Goal: Task Accomplishment & Management: Manage account settings

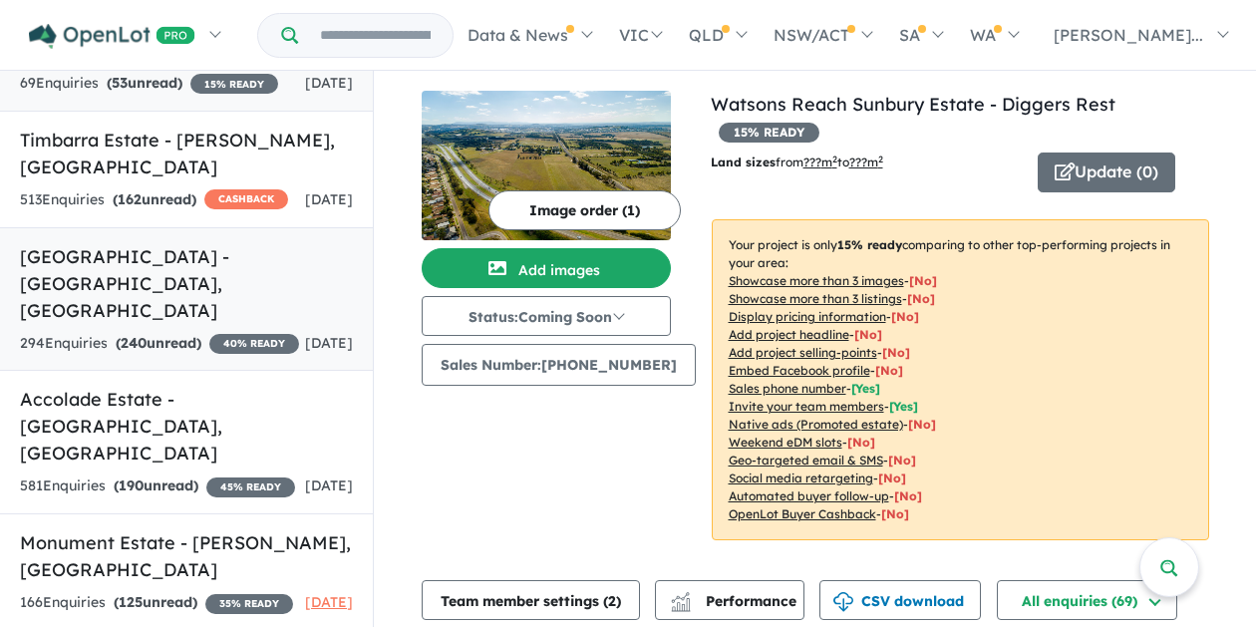
scroll to position [86, 0]
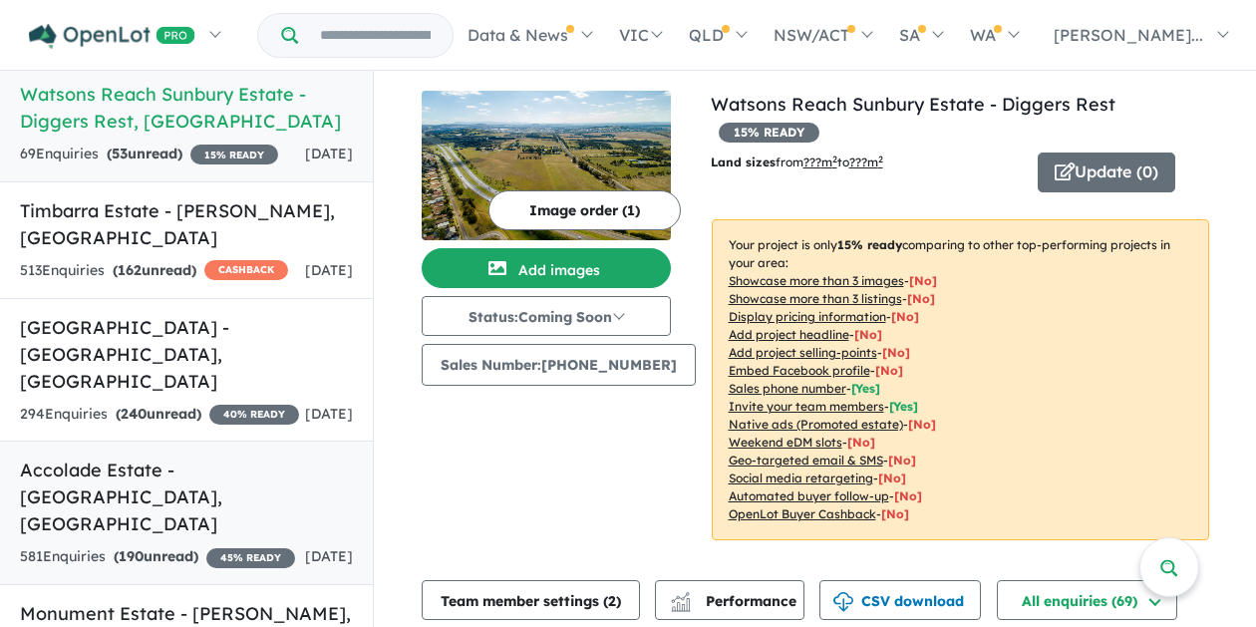
click at [194, 474] on link "Accolade Estate - [GEOGRAPHIC_DATA] , [GEOGRAPHIC_DATA] 581 Enquir ies ( 190 un…" at bounding box center [186, 512] width 373 height 145
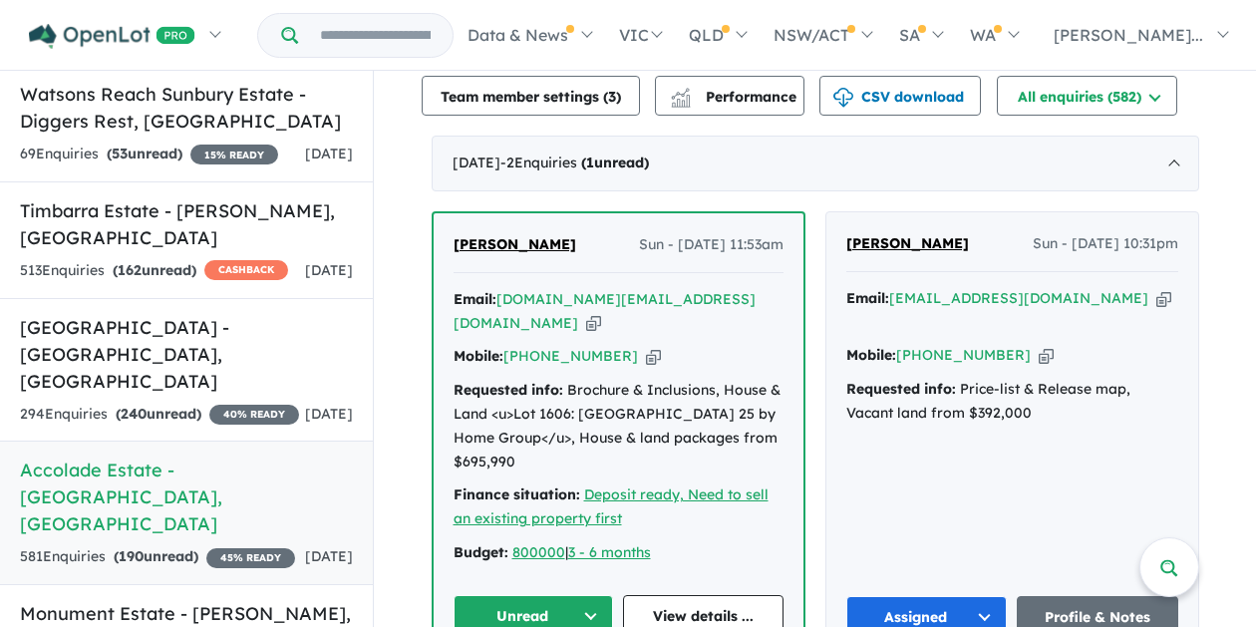
scroll to position [797, 0]
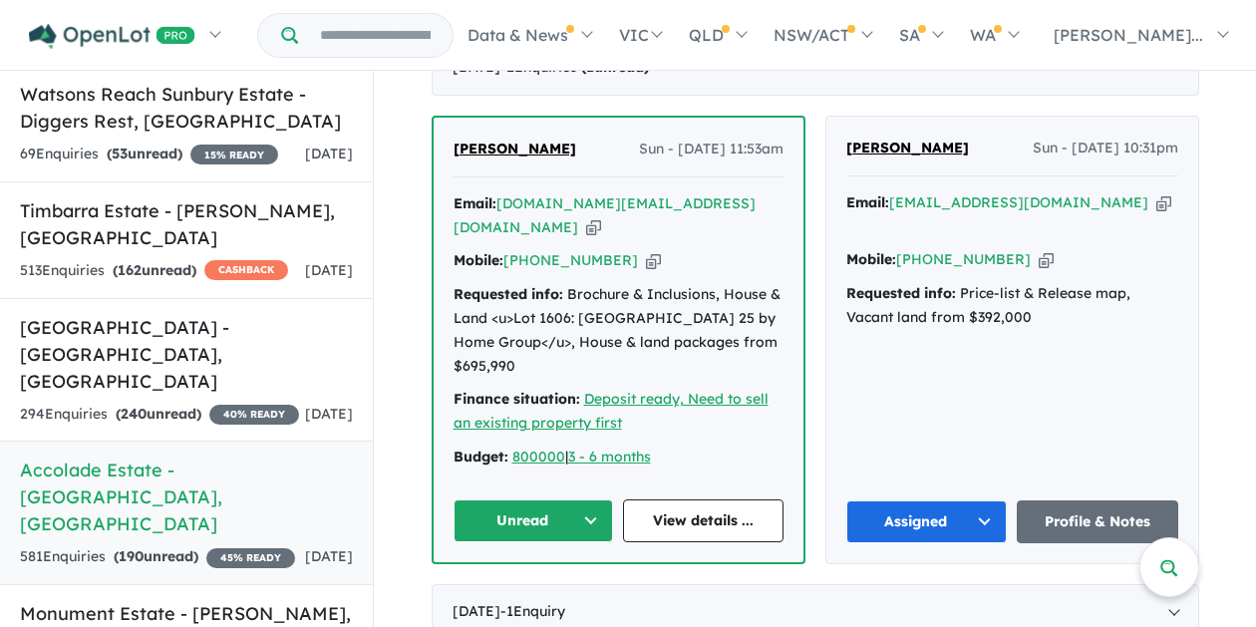
click at [585, 501] on button "Unread" at bounding box center [533, 520] width 160 height 43
click at [553, 596] on button "Assigned" at bounding box center [540, 614] width 173 height 46
click at [646, 251] on icon "button" at bounding box center [653, 260] width 15 height 21
click at [601, 230] on icon "button" at bounding box center [593, 227] width 15 height 21
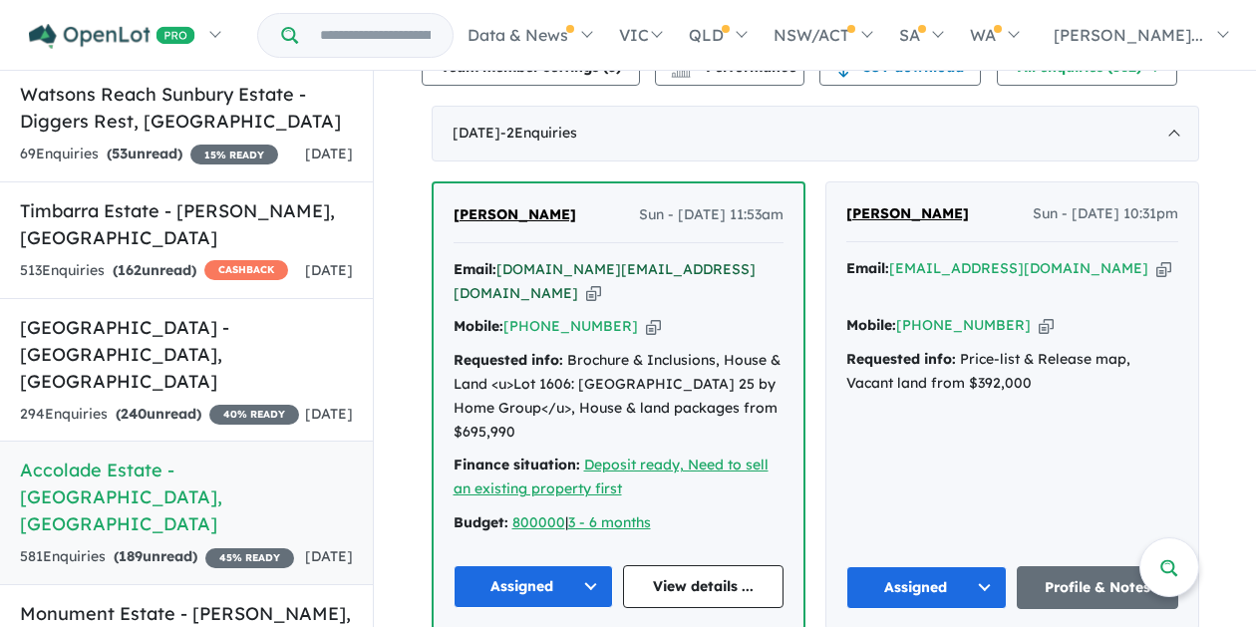
scroll to position [698, 0]
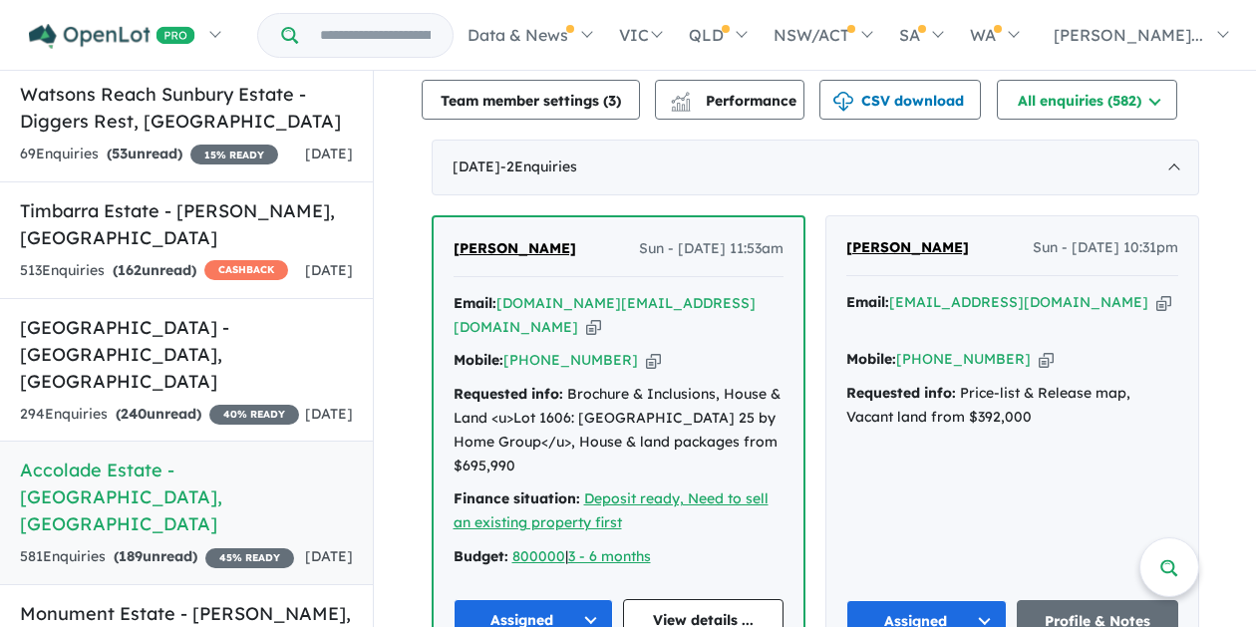
drag, startPoint x: 536, startPoint y: 289, endPoint x: 439, endPoint y: 258, distance: 102.4
click at [439, 258] on div "[PERSON_NAME] Sun - [DATE] 11:53am Email: [DOMAIN_NAME][EMAIL_ADDRESS][DOMAIN_N…" at bounding box center [619, 439] width 370 height 444
copy span "[PERSON_NAME]"
click at [860, 205] on div "[DATE] - 2 Enquir ies ( 0 unread) [PERSON_NAME] Sun - [DATE] 11:53am Email: [DO…" at bounding box center [815, 402] width 767 height 524
